Goal: Task Accomplishment & Management: Manage account settings

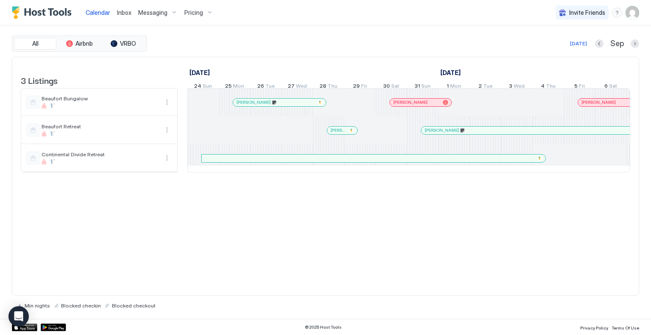
scroll to position [0, 500]
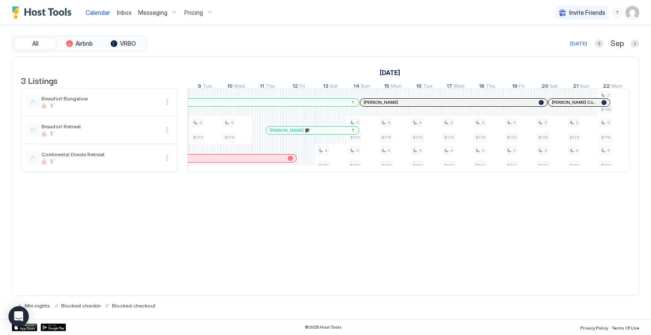
click at [121, 14] on span "Inbox" at bounding box center [124, 12] width 14 height 7
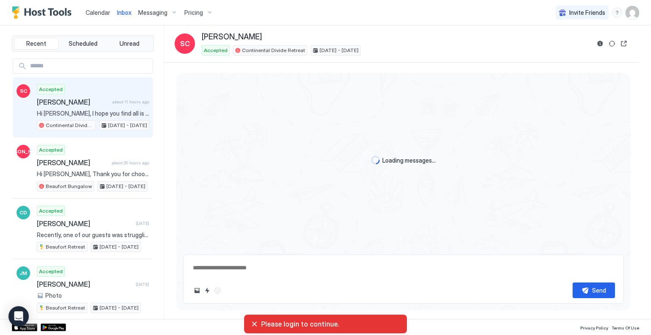
click at [86, 111] on span "Hi [PERSON_NAME], I hope you find all is well at the Retreat. This is [PERSON_N…" at bounding box center [93, 114] width 112 height 8
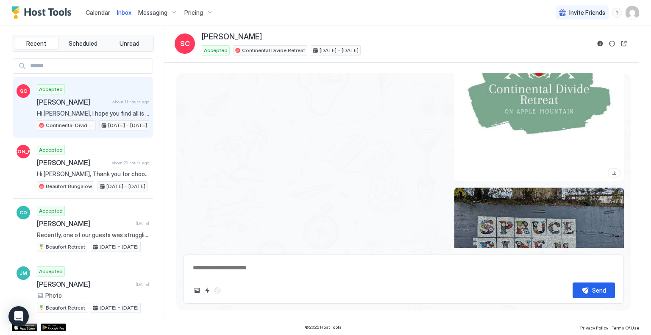
scroll to position [2314, 0]
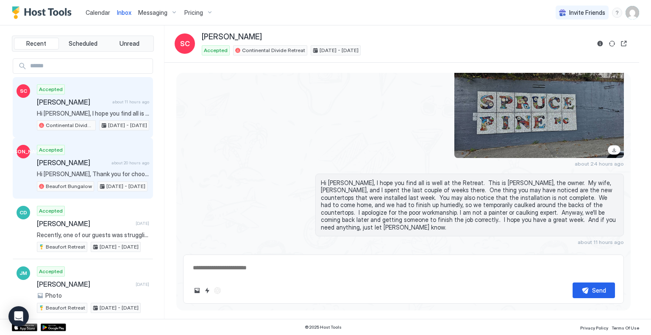
click at [89, 165] on span "[PERSON_NAME]" at bounding box center [72, 163] width 71 height 8
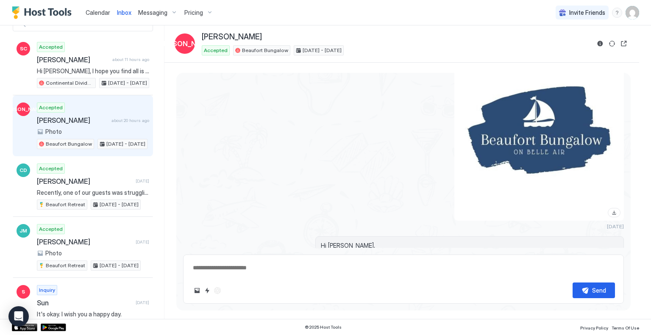
scroll to position [2242, 0]
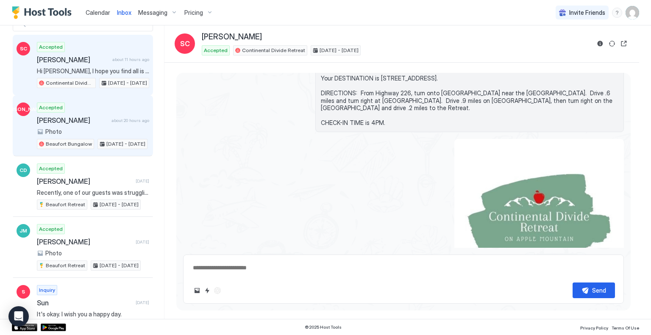
scroll to position [2061, 0]
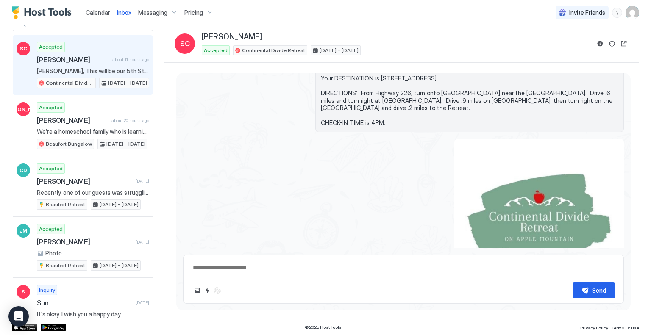
click at [152, 10] on span "Messaging" at bounding box center [152, 13] width 29 height 8
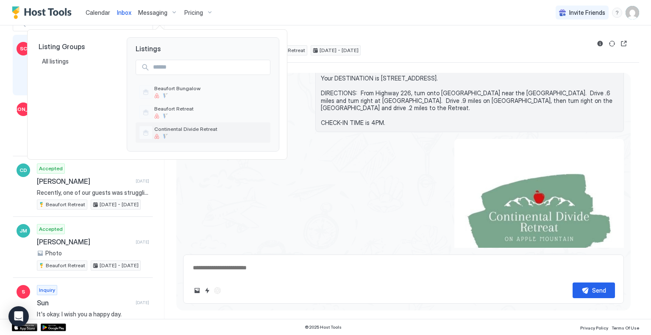
click at [185, 126] on span "Continental Divide Retreat" at bounding box center [210, 129] width 113 height 6
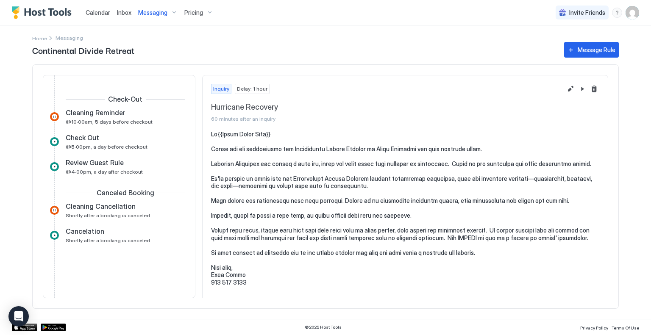
scroll to position [187, 0]
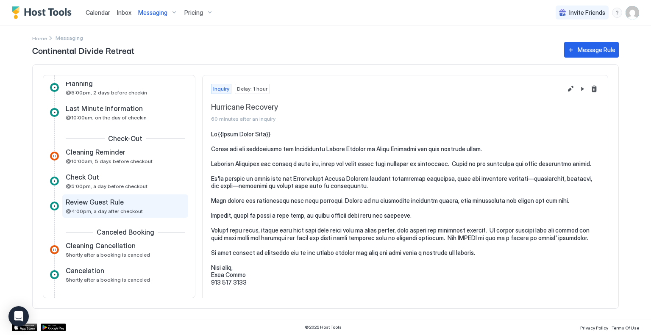
click at [98, 201] on span "Review Guest Rule" at bounding box center [95, 202] width 58 height 8
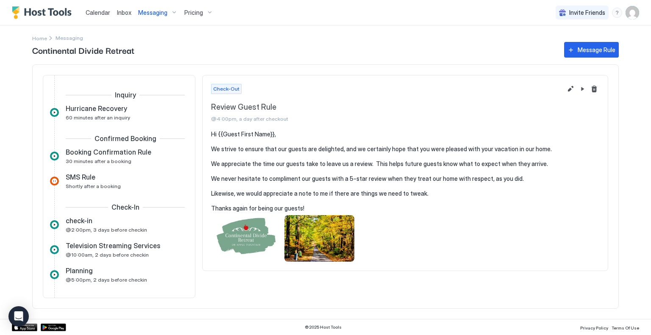
click at [153, 10] on span "Messaging" at bounding box center [152, 13] width 29 height 8
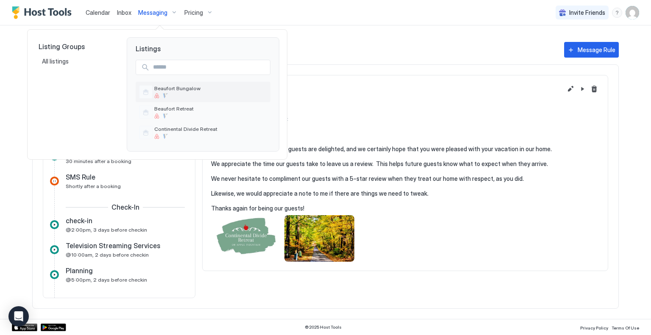
click at [173, 86] on span "Beaufort Bungalow" at bounding box center [210, 88] width 113 height 6
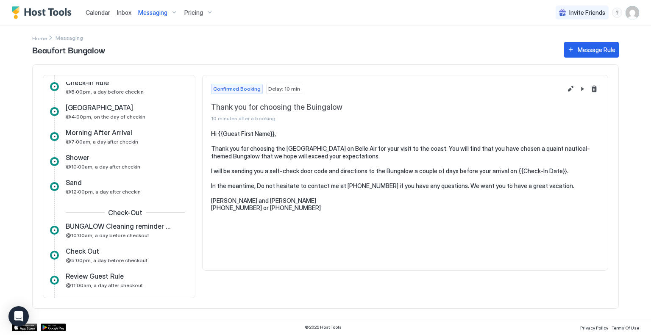
scroll to position [261, 0]
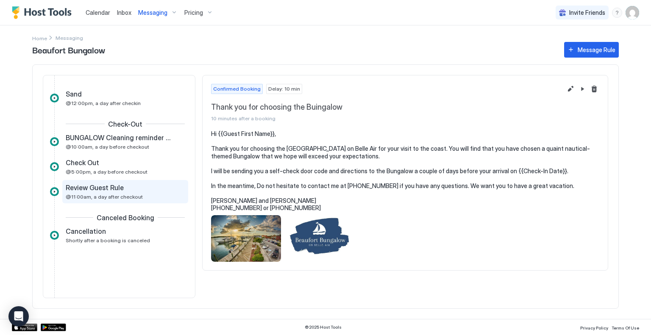
click at [91, 180] on div "Review Guest Rule @11:00am, a day after checkout" at bounding box center [125, 191] width 126 height 23
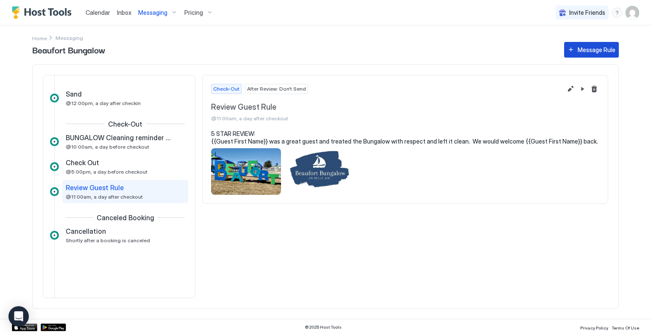
click at [593, 47] on div "Message Rule" at bounding box center [597, 49] width 38 height 9
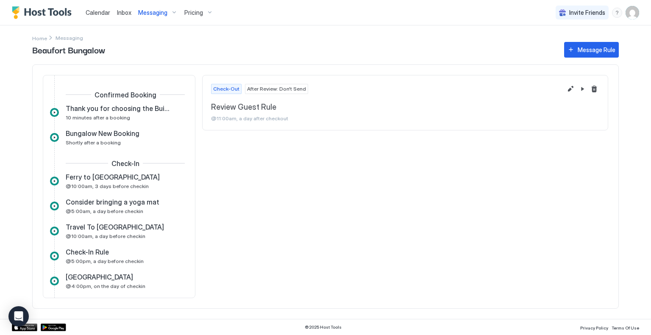
scroll to position [261, 0]
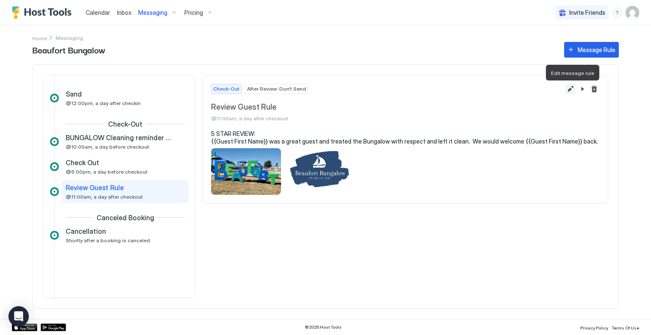
click at [572, 86] on button "Edit message rule" at bounding box center [571, 89] width 10 height 10
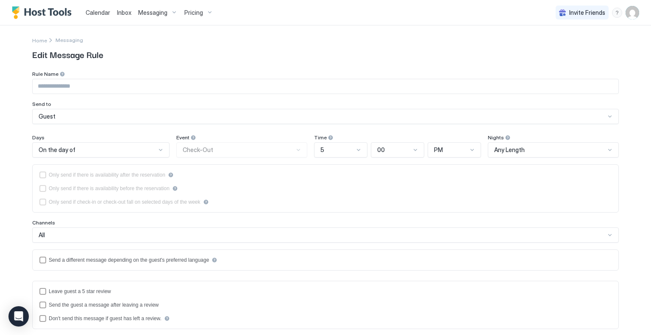
type input "**********"
click at [316, 153] on span "11" at bounding box center [318, 150] width 4 height 8
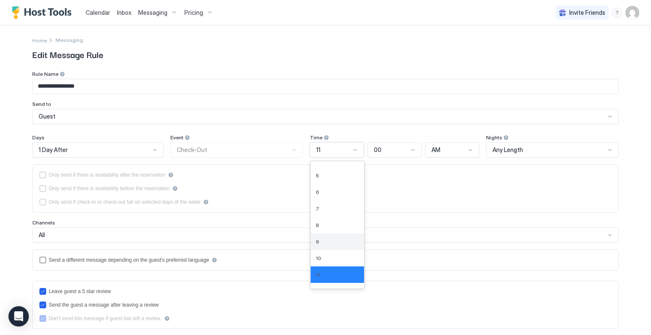
click at [319, 244] on div "9" at bounding box center [337, 242] width 43 height 6
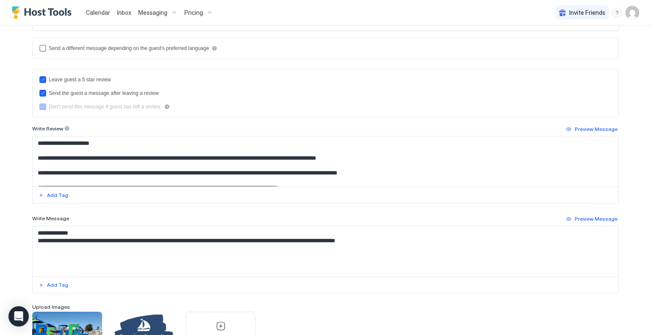
scroll to position [293, 0]
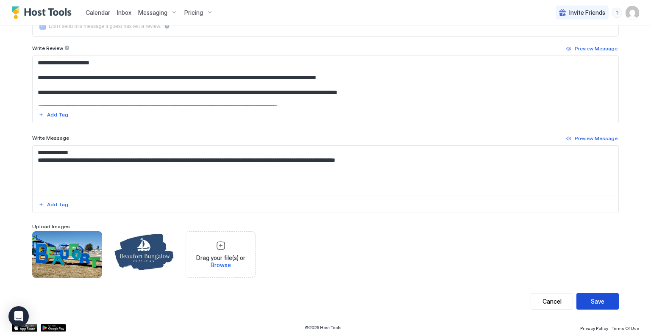
click at [592, 301] on div "Save" at bounding box center [598, 301] width 14 height 9
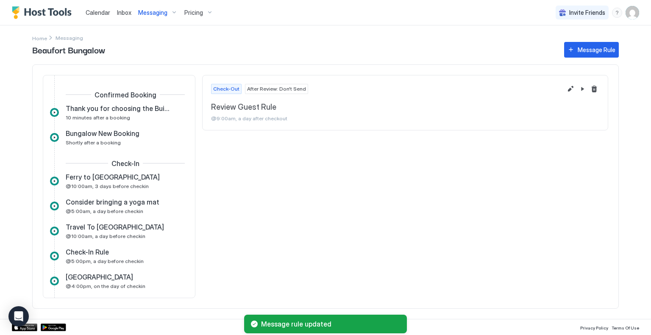
scroll to position [261, 0]
